Goal: Task Accomplishment & Management: Manage account settings

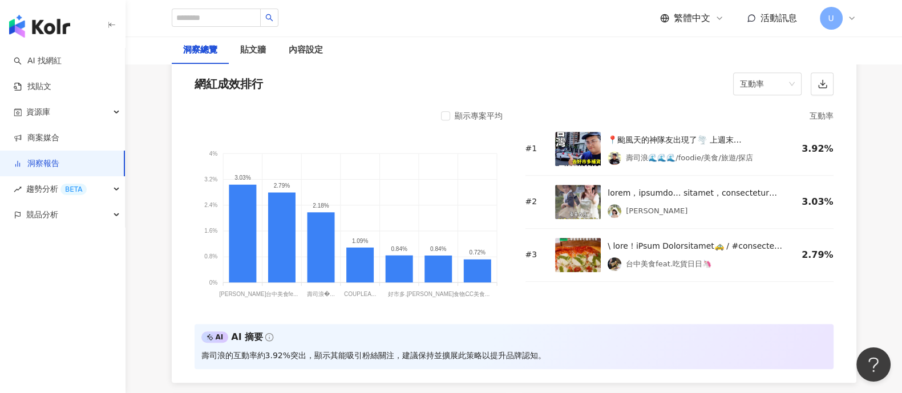
click at [829, 12] on span "U" at bounding box center [831, 18] width 6 height 13
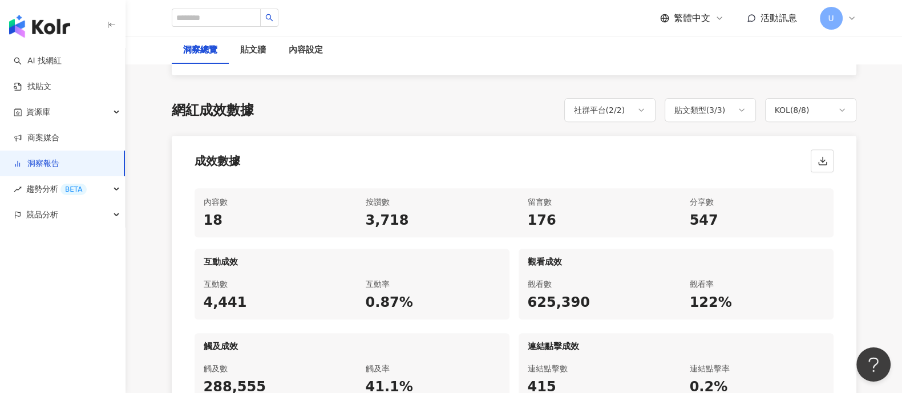
click at [59, 167] on link "洞察報告" at bounding box center [37, 163] width 46 height 11
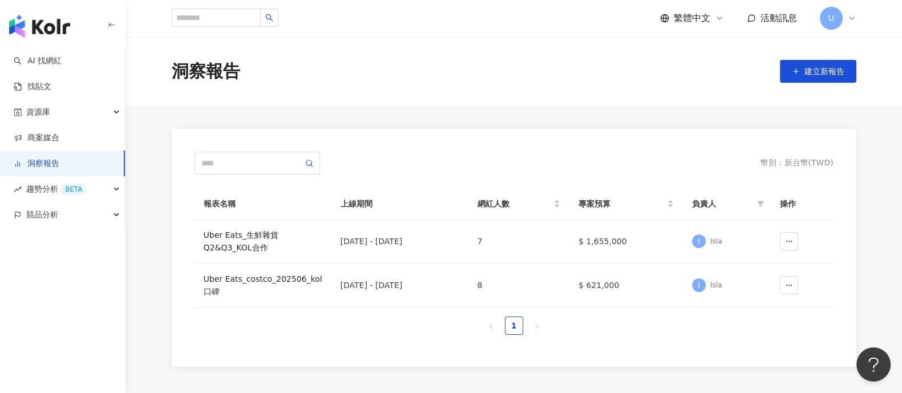
click at [818, 21] on div "繁體中文 活動訊息 U" at bounding box center [758, 18] width 196 height 23
click at [832, 29] on span "U" at bounding box center [831, 18] width 23 height 23
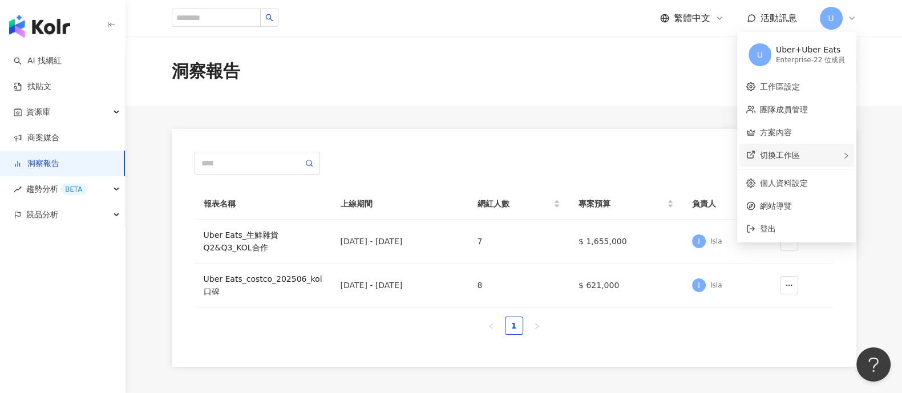
click at [795, 160] on span "切換工作區" at bounding box center [780, 155] width 40 height 9
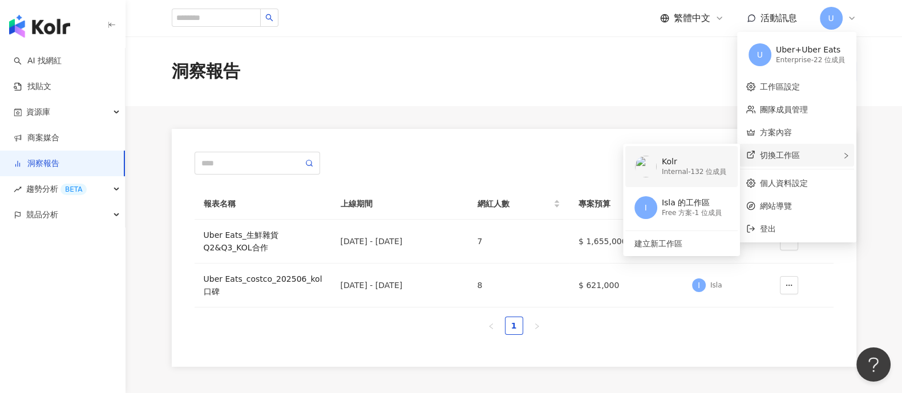
click at [729, 171] on li "Kolr Internal - 132 位成員" at bounding box center [681, 166] width 112 height 41
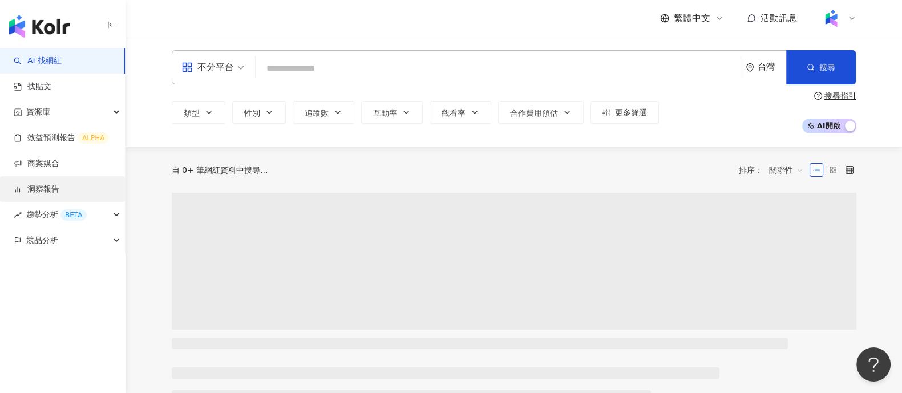
click at [56, 187] on link "洞察報告" at bounding box center [37, 189] width 46 height 11
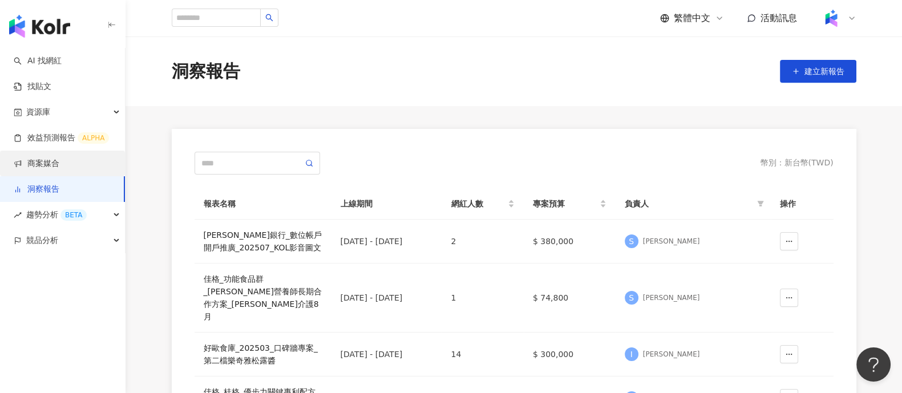
click at [59, 158] on link "商案媒合" at bounding box center [37, 163] width 46 height 11
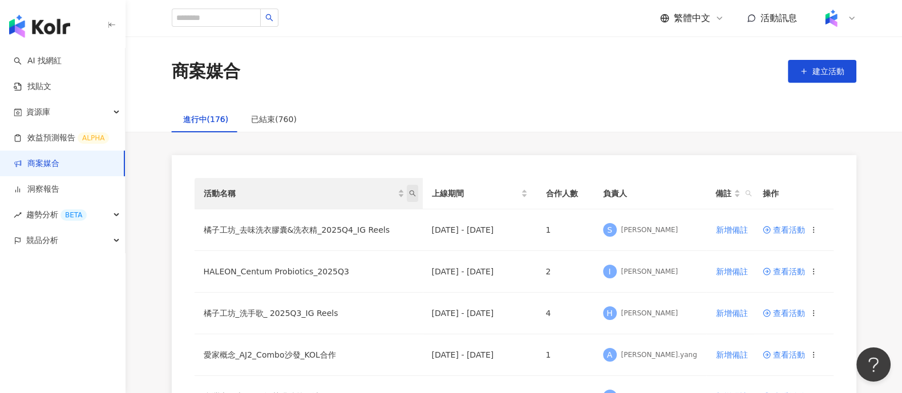
click at [411, 195] on icon "search" at bounding box center [412, 193] width 7 height 7
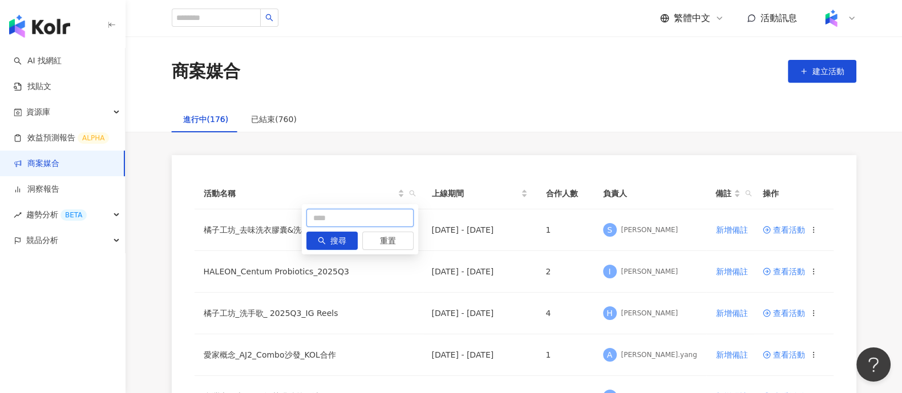
click at [314, 218] on input "text" at bounding box center [359, 218] width 107 height 18
type input "**"
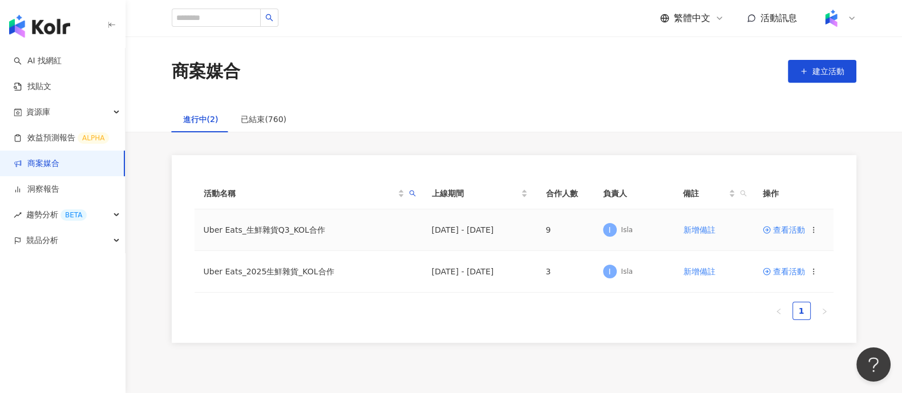
click at [780, 232] on span "查看活動" at bounding box center [784, 230] width 42 height 8
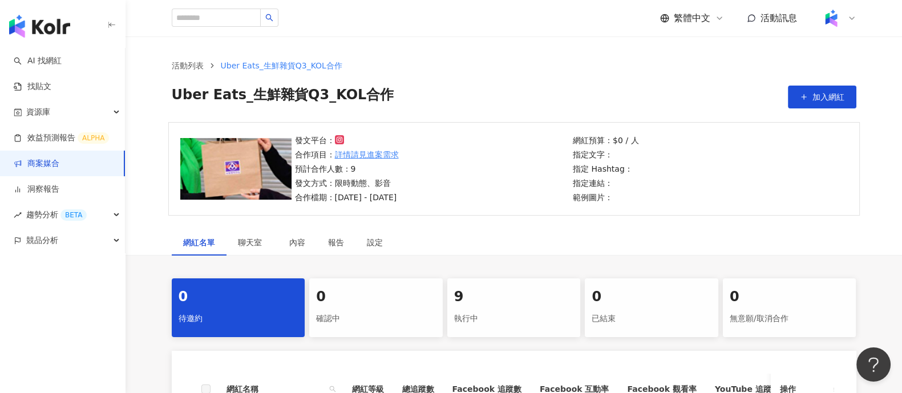
click at [526, 296] on div "9" at bounding box center [514, 296] width 120 height 19
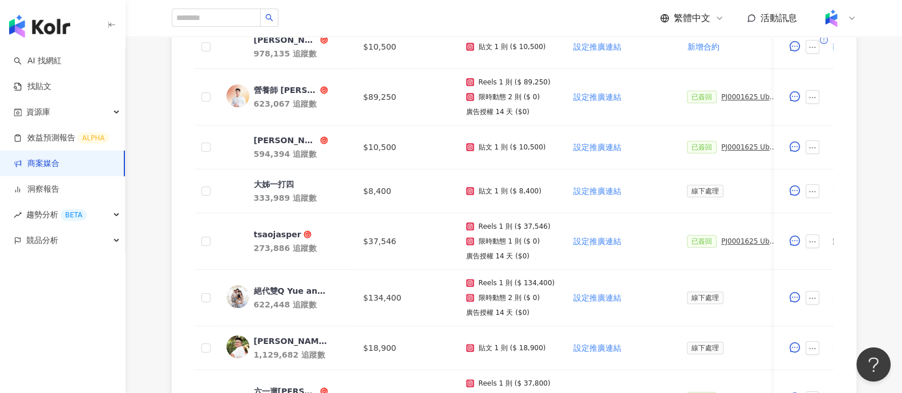
scroll to position [356, 0]
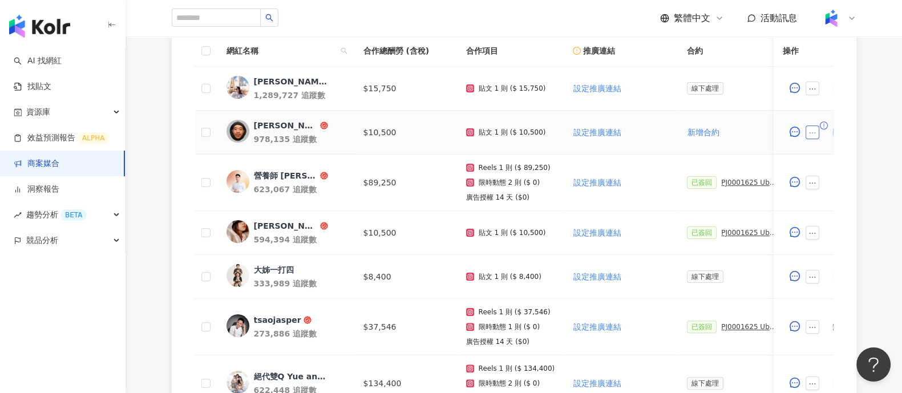
click at [809, 134] on icon "ellipsis" at bounding box center [813, 133] width 8 height 8
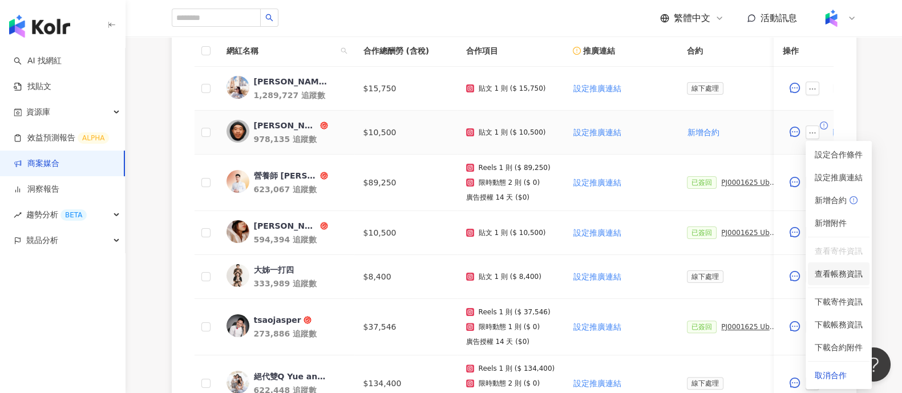
click at [842, 275] on span "查看帳務資訊" at bounding box center [838, 274] width 48 height 13
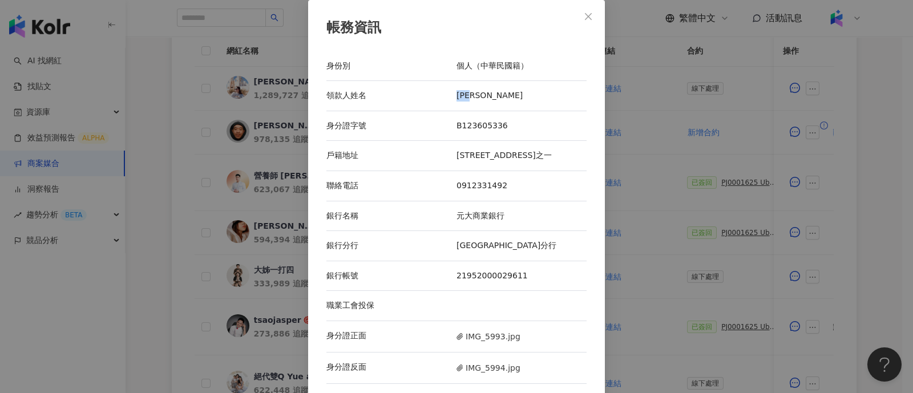
drag, startPoint x: 451, startPoint y: 91, endPoint x: 633, endPoint y: 1, distance: 203.6
click at [482, 102] on div "領款人姓名 [PERSON_NAME]" at bounding box center [456, 96] width 260 height 30
copy div "[PERSON_NAME]"
click at [698, 156] on div "帳務資訊 身份別 個人（中華民國籍） 領款人姓名 [PERSON_NAME] 身分證字號 B123605336 戶籍地址 [STREET_ADDRESS]之一…" at bounding box center [456, 196] width 913 height 393
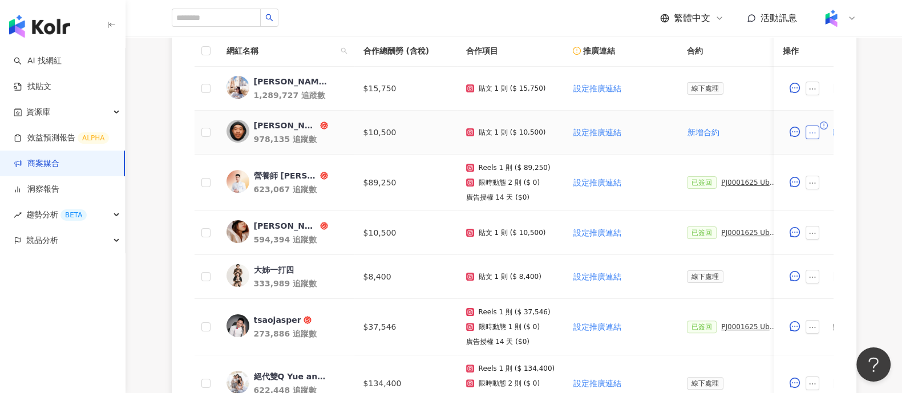
click at [811, 135] on icon "ellipsis" at bounding box center [813, 133] width 8 height 8
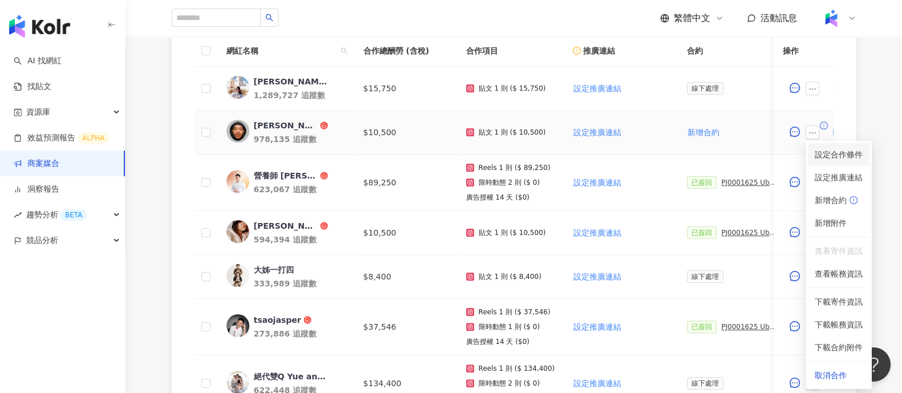
click at [824, 147] on li "設定合作條件" at bounding box center [839, 154] width 62 height 23
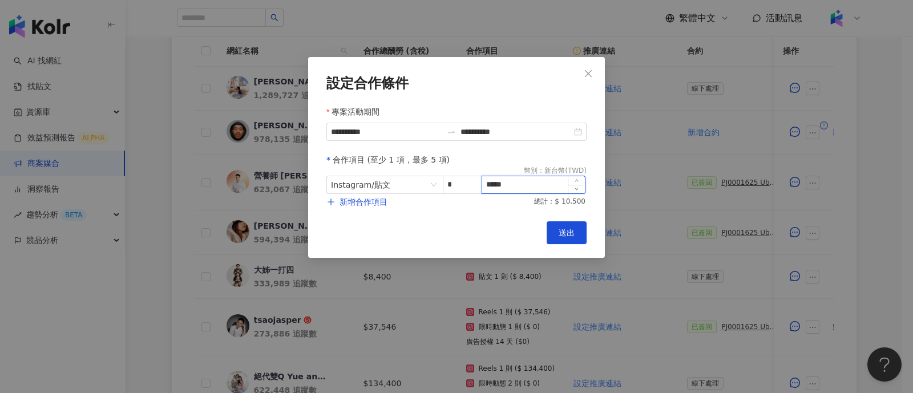
click at [499, 184] on input "*****" at bounding box center [533, 184] width 103 height 17
type input "*****"
click at [574, 224] on button "送出" at bounding box center [566, 232] width 40 height 23
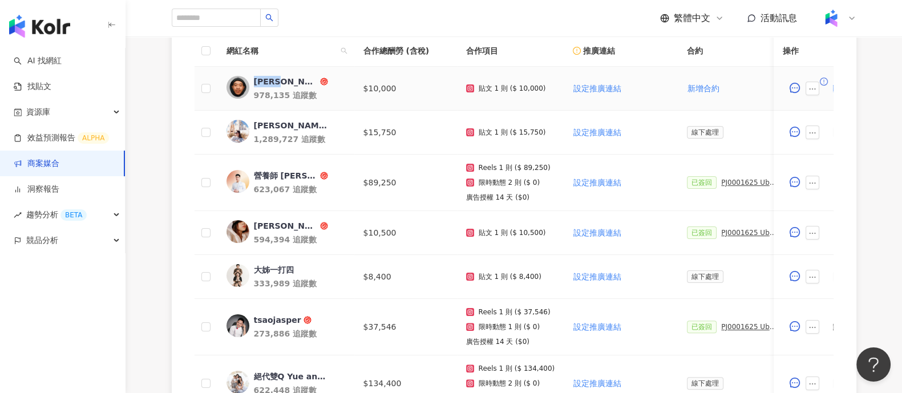
copy div "[PERSON_NAME]"
drag, startPoint x: 254, startPoint y: 81, endPoint x: 291, endPoint y: 78, distance: 37.8
click at [291, 78] on div "[PERSON_NAME]" at bounding box center [286, 81] width 64 height 11
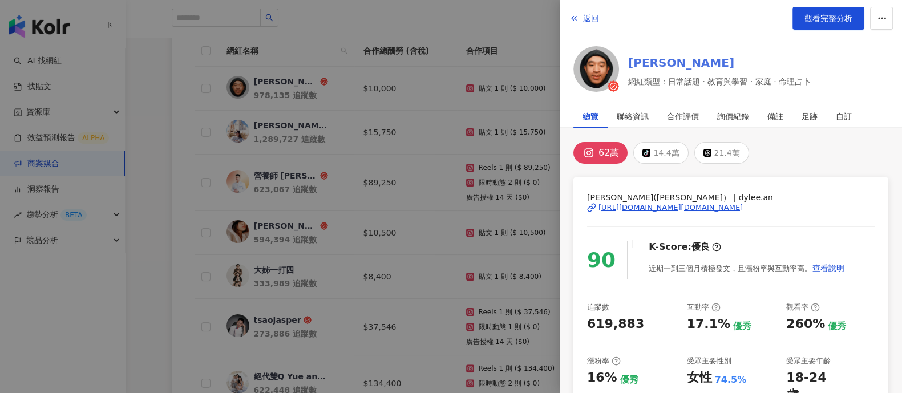
drag, startPoint x: 804, startPoint y: 159, endPoint x: 763, endPoint y: 67, distance: 100.4
click at [804, 158] on div "62萬 tiktok-icon 14.4萬 21.4萬" at bounding box center [730, 153] width 315 height 22
click at [476, 123] on div at bounding box center [451, 196] width 902 height 393
